Goal: Information Seeking & Learning: Learn about a topic

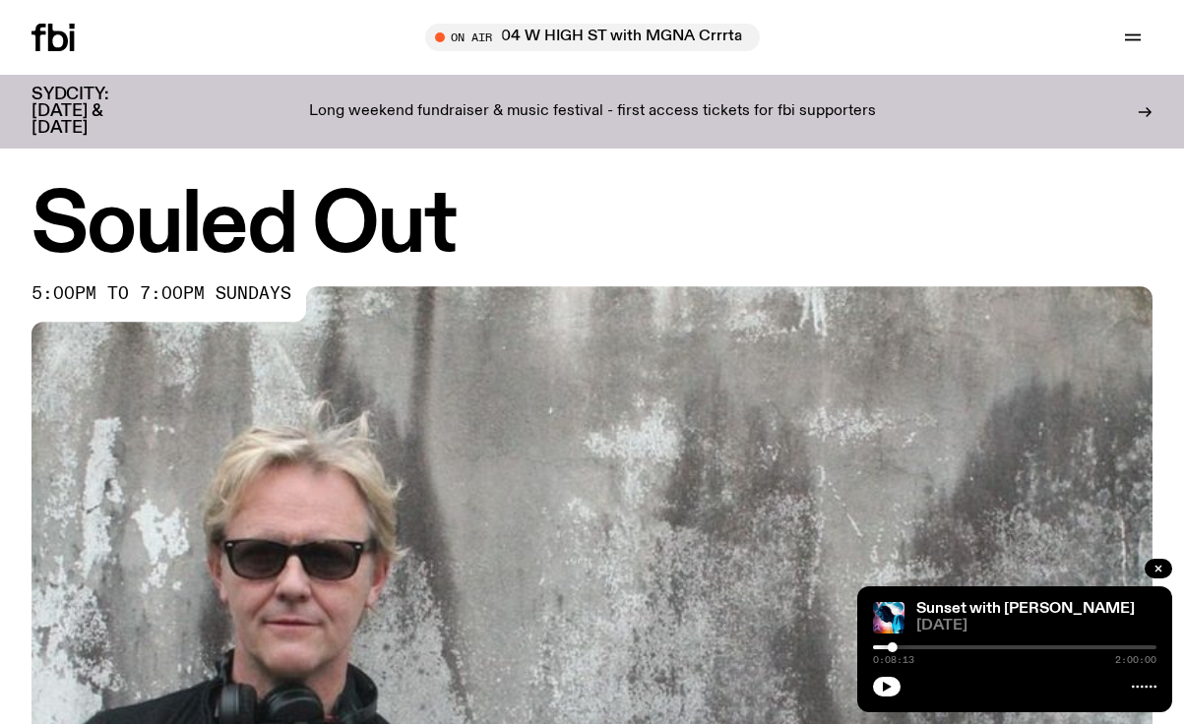
click at [551, 103] on p "Long weekend fundraiser & music festival - first access tickets for fbi support…" at bounding box center [592, 112] width 567 height 18
click at [888, 16] on div "Schedule Explore Read Volunteer Newsletter On Air 704 W HIGH ST with MGNA Crrrt…" at bounding box center [592, 37] width 1184 height 75
click at [672, 196] on h1 "Souled Out" at bounding box center [591, 227] width 1121 height 80
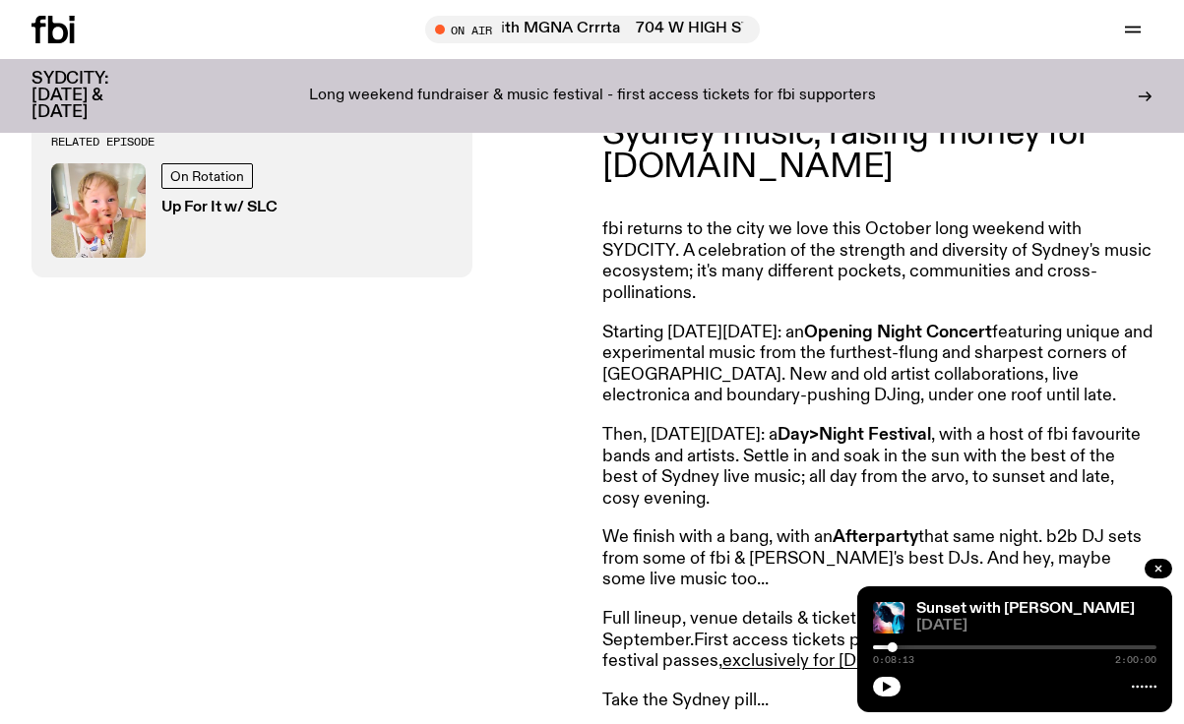
scroll to position [689, 0]
click at [803, 263] on p "fbi returns to the city we love this October long weekend with SYDCITY. A celeb…" at bounding box center [877, 260] width 551 height 85
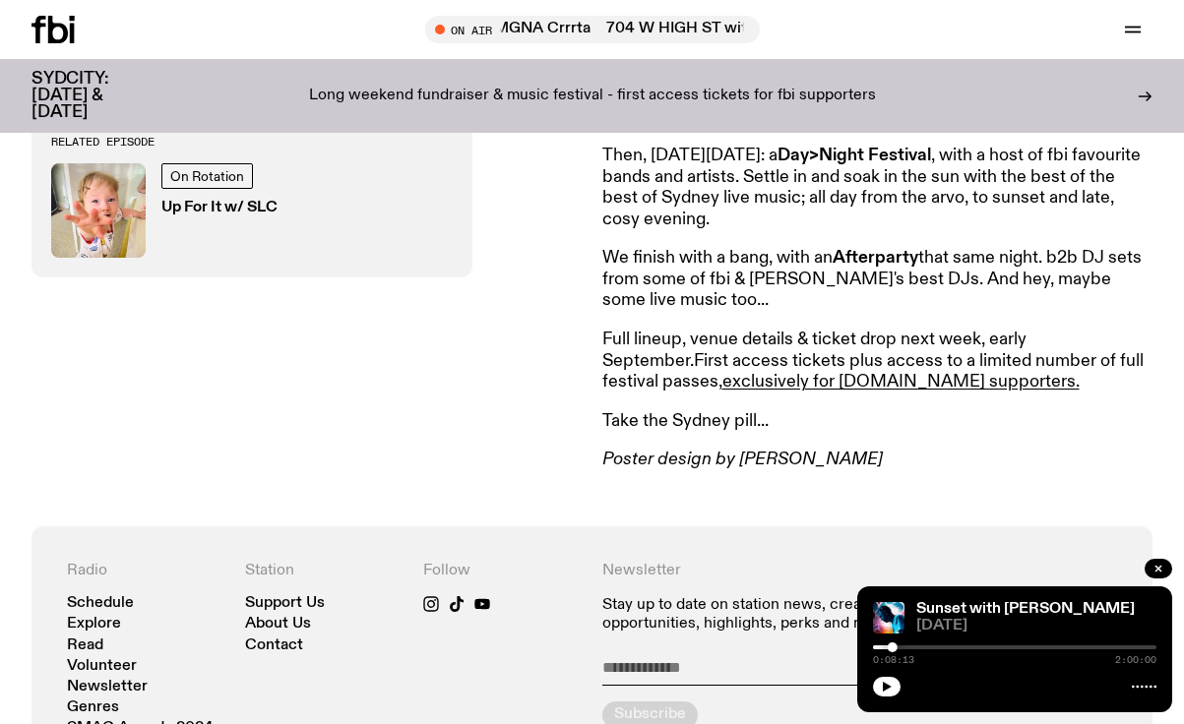
scroll to position [988, 0]
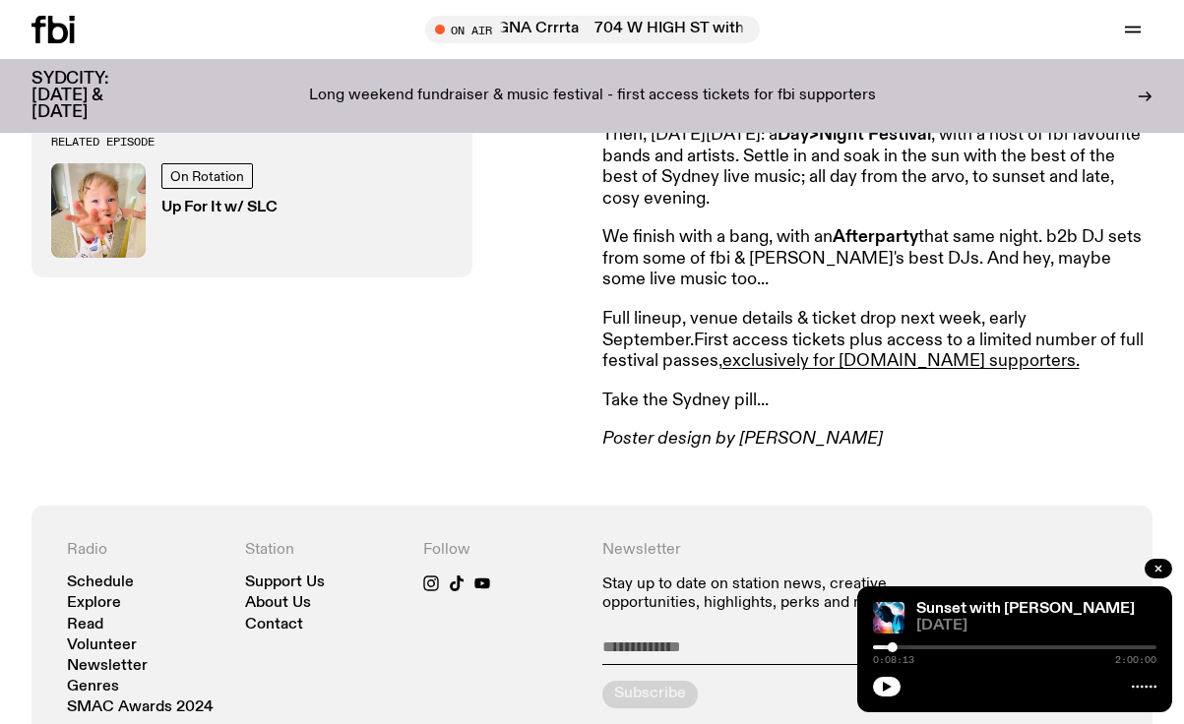
click at [795, 302] on article "Announcing SYDCITY: A festival of Sydney music, raising money for fbi.radio fbi…" at bounding box center [877, 117] width 551 height 667
click at [812, 363] on link "exclusively for fbi.radio supporters." at bounding box center [900, 361] width 357 height 18
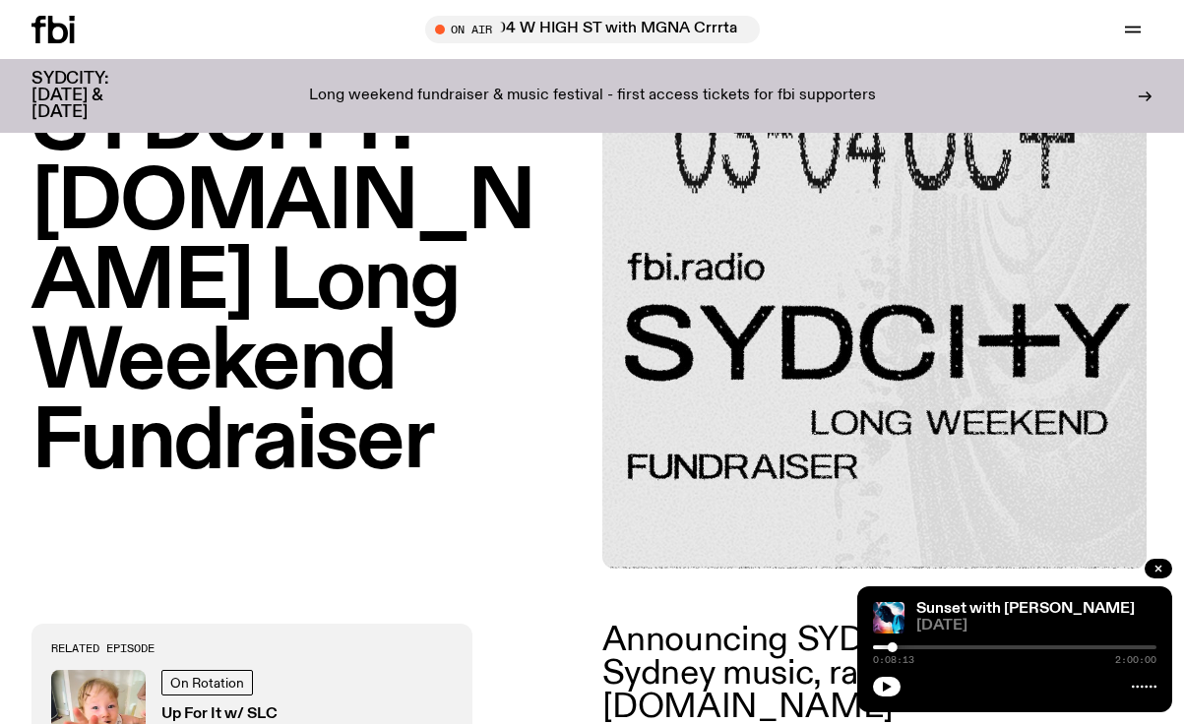
scroll to position [0, 0]
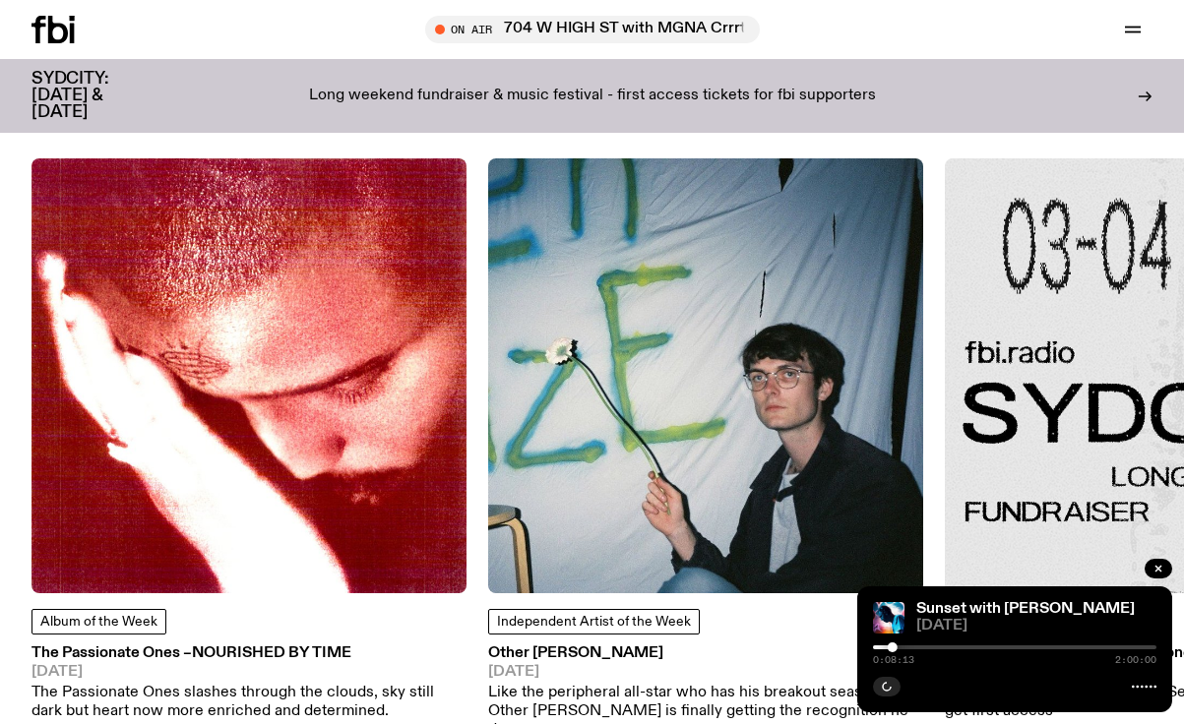
scroll to position [2139, 0]
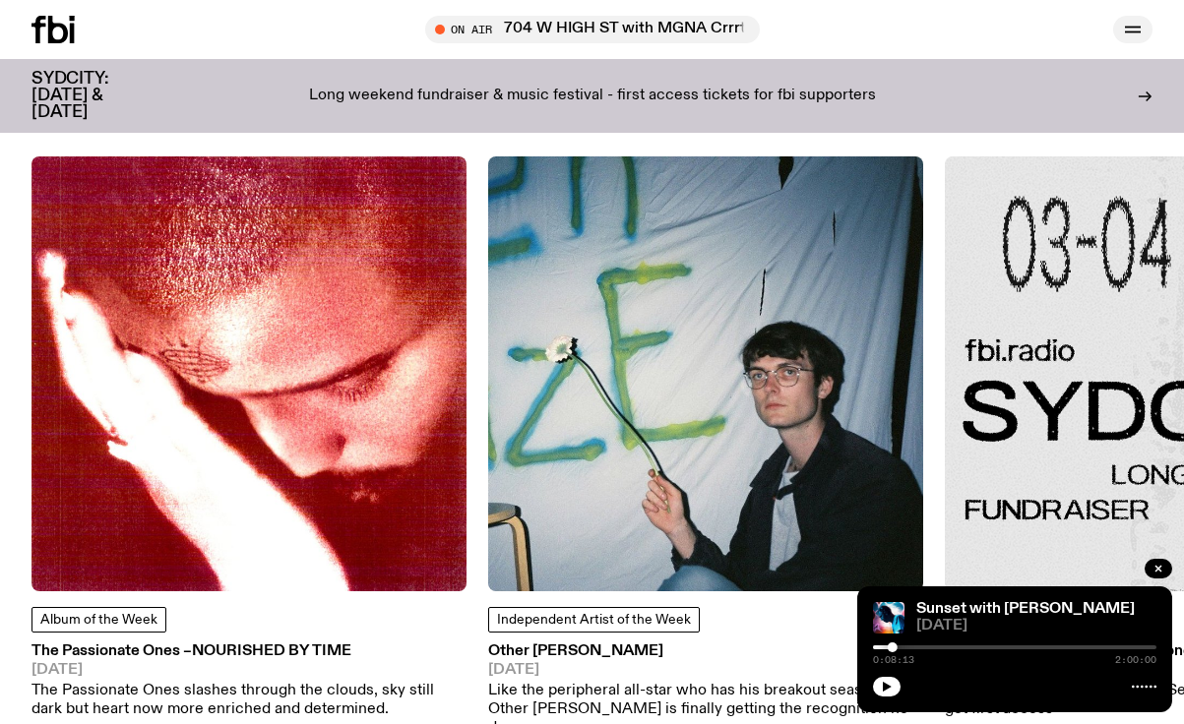
click at [1136, 25] on icon "button" at bounding box center [1133, 30] width 24 height 24
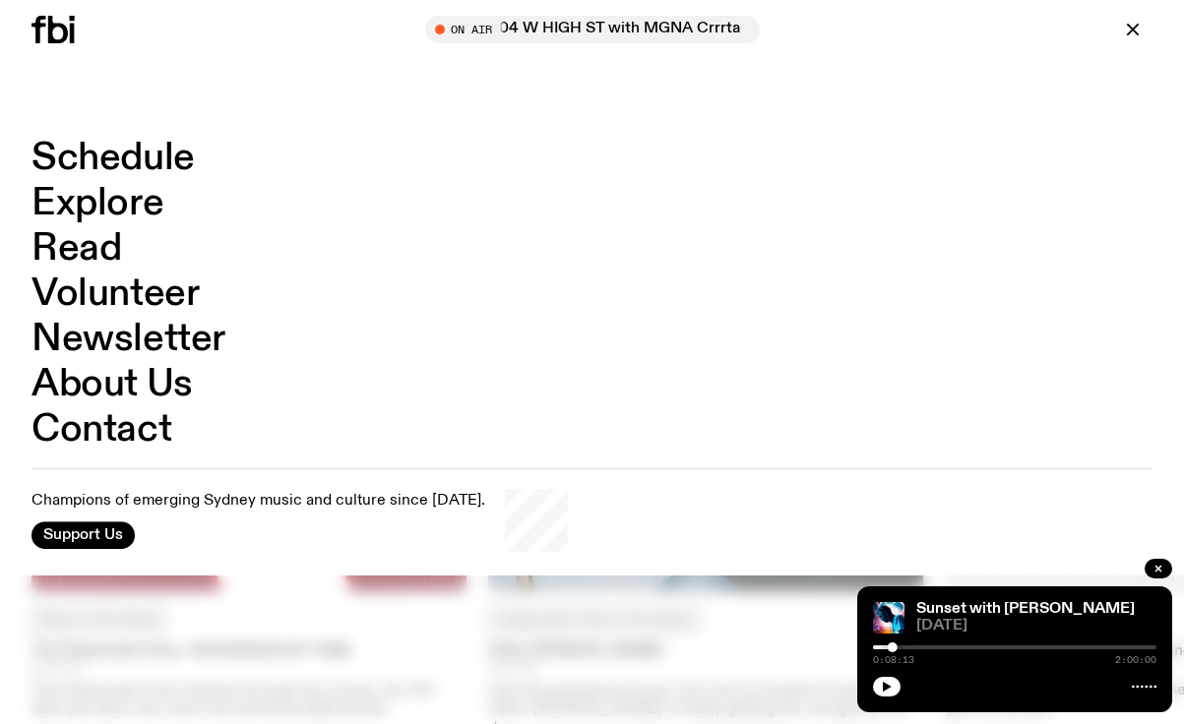
click at [131, 386] on link "About Us" at bounding box center [111, 384] width 161 height 37
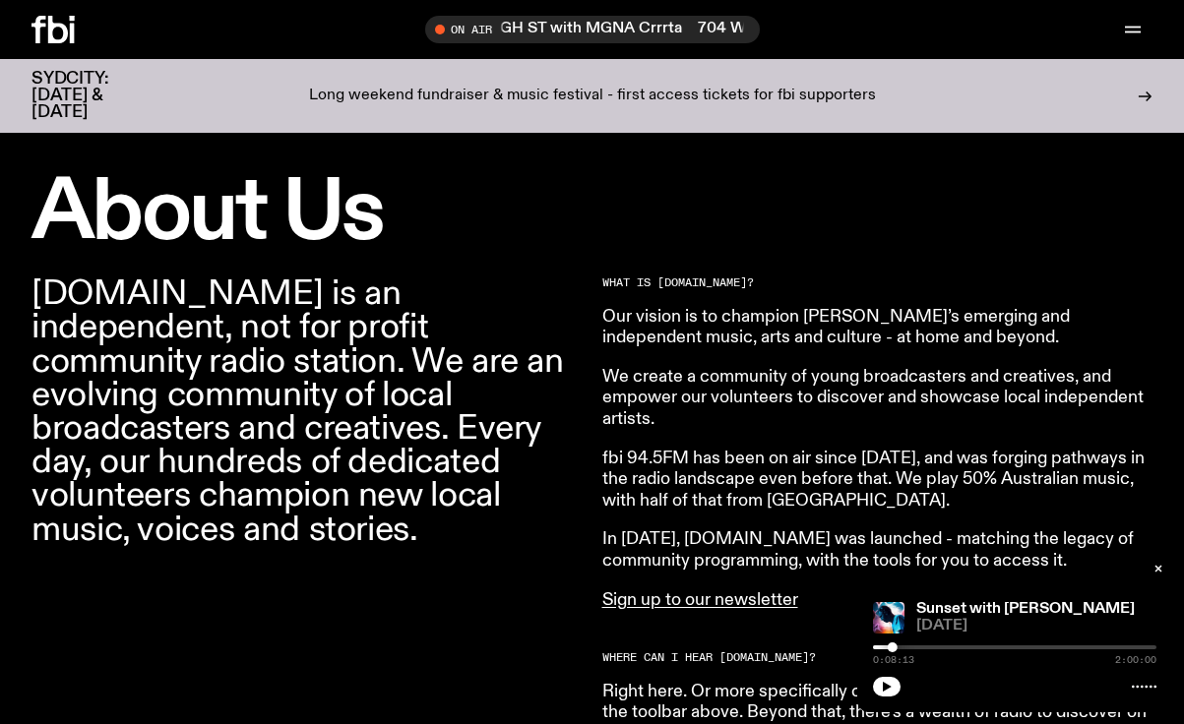
scroll to position [531, 0]
